Goal: Find specific page/section: Find specific page/section

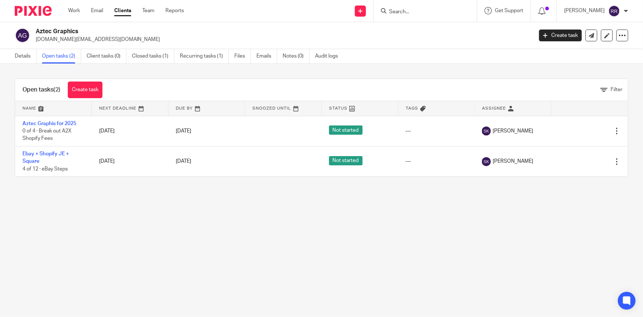
click at [126, 11] on link "Clients" at bounding box center [122, 10] width 17 height 7
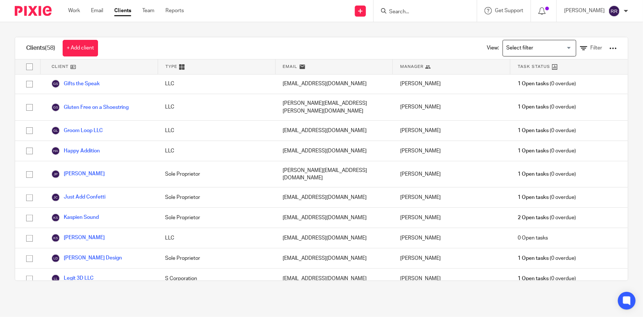
scroll to position [335, 0]
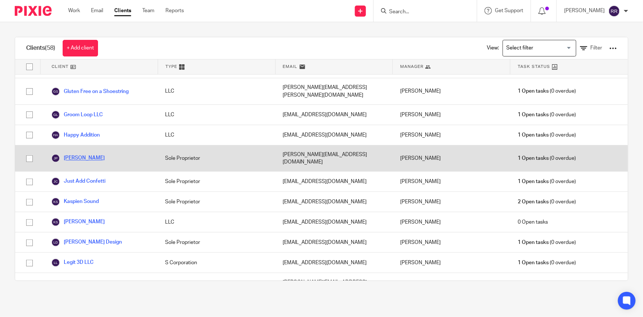
click at [75, 154] on link "[PERSON_NAME]" at bounding box center [77, 158] width 53 height 9
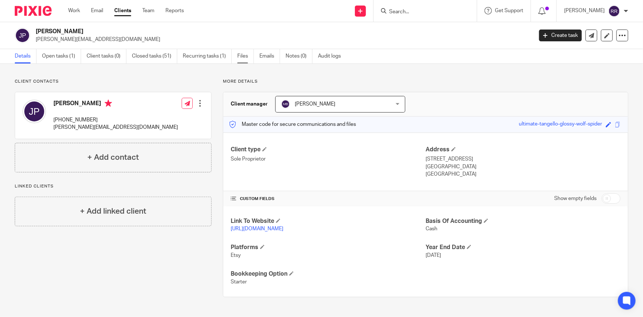
click at [241, 56] on link "Files" at bounding box center [245, 56] width 17 height 14
click at [269, 56] on link "Emails" at bounding box center [270, 56] width 21 height 14
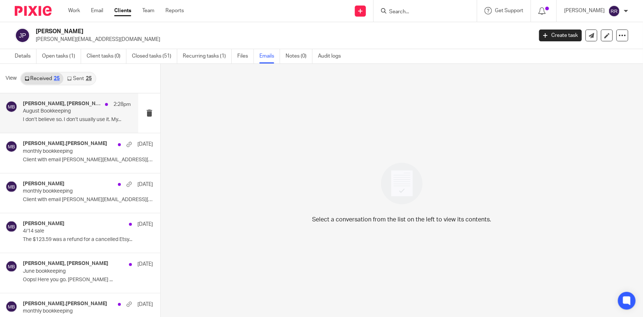
click at [77, 115] on div "[PERSON_NAME], [PERSON_NAME] 2:28pm August Bookkeeping I don’t believe so. I do…" at bounding box center [77, 113] width 108 height 25
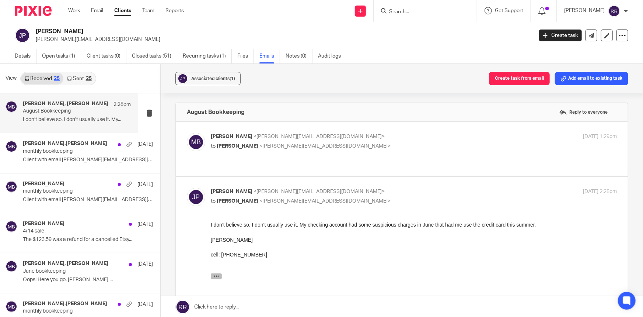
click at [215, 275] on icon "button" at bounding box center [217, 276] width 6 height 6
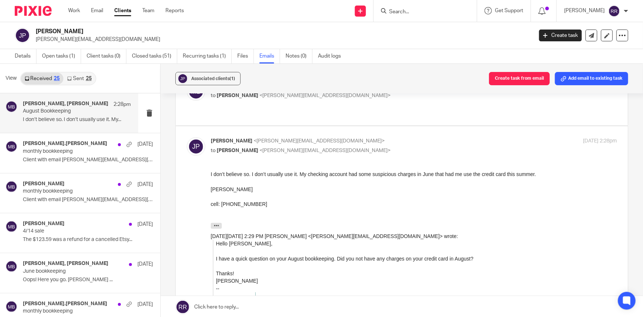
scroll to position [67, 0]
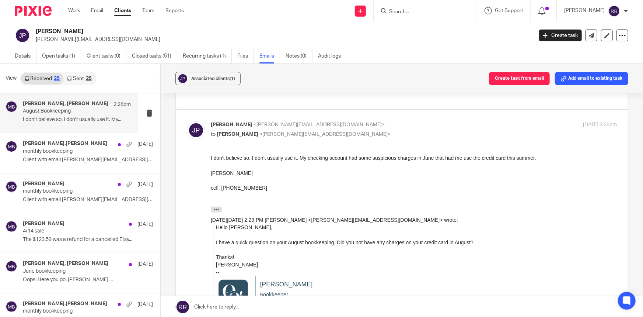
click at [66, 109] on p "August Bookkeeping" at bounding box center [66, 111] width 87 height 6
click at [69, 155] on div "[PERSON_NAME].[PERSON_NAME] [DATE] monthly bookkeeping Client with email [PERSO…" at bounding box center [77, 152] width 108 height 25
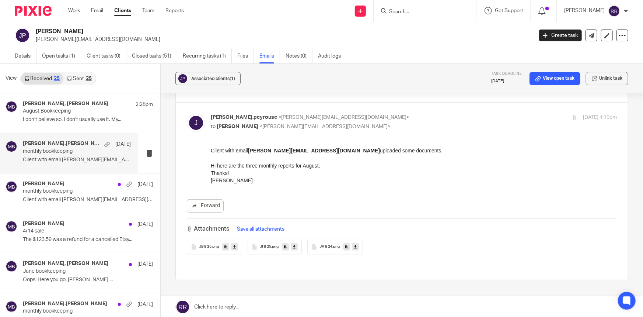
click at [212, 245] on span ".png" at bounding box center [215, 246] width 7 height 4
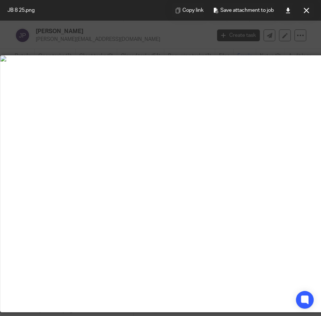
click at [167, 62] on img at bounding box center [184, 59] width 368 height 6
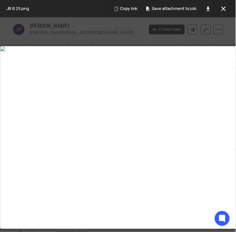
scroll to position [67, 0]
